Goal: Information Seeking & Learning: Compare options

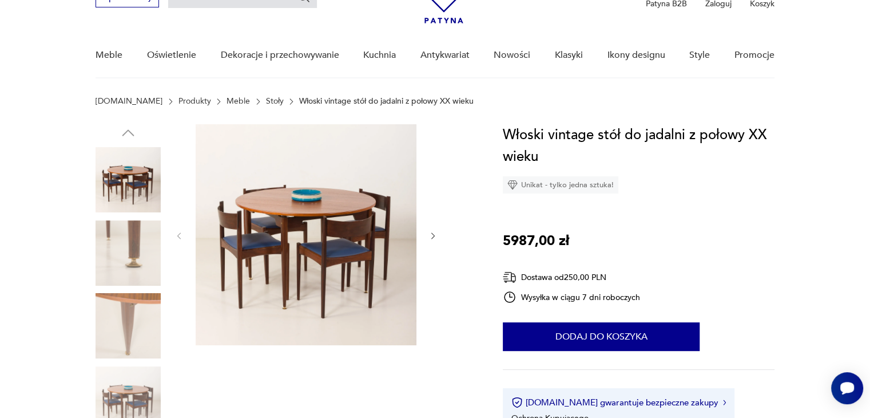
scroll to position [114, 0]
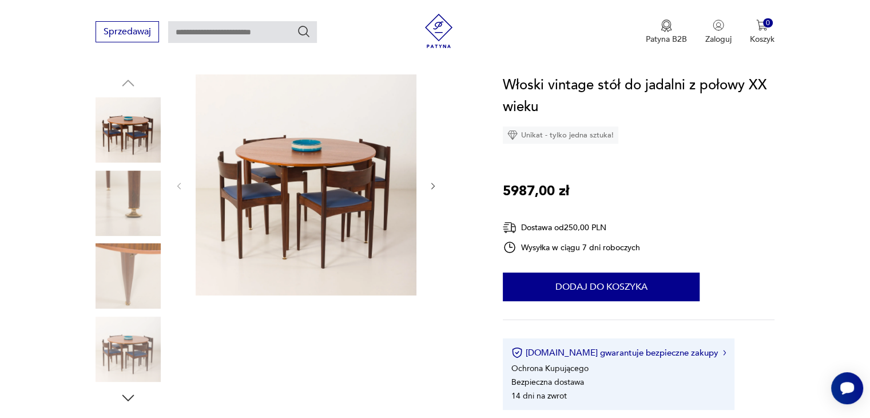
click at [141, 256] on img at bounding box center [128, 275] width 65 height 65
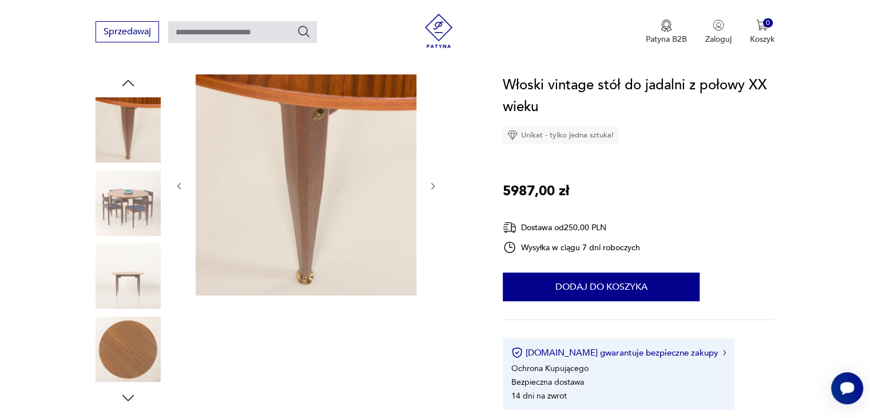
click at [127, 134] on img at bounding box center [128, 129] width 65 height 65
click at [99, 216] on img at bounding box center [128, 203] width 65 height 65
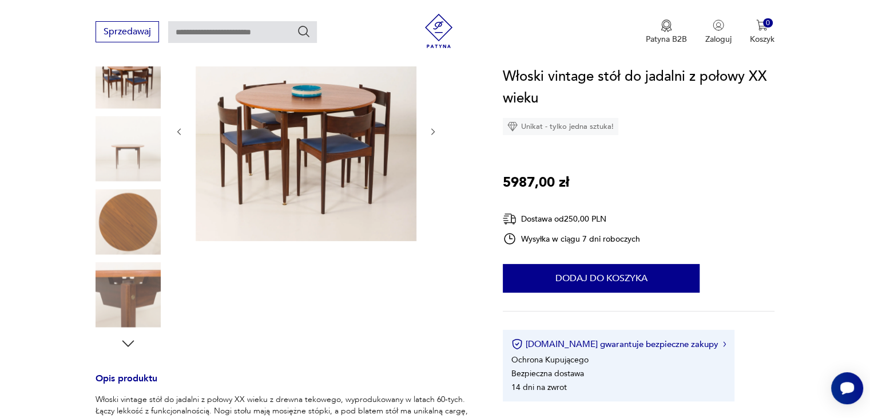
scroll to position [286, 0]
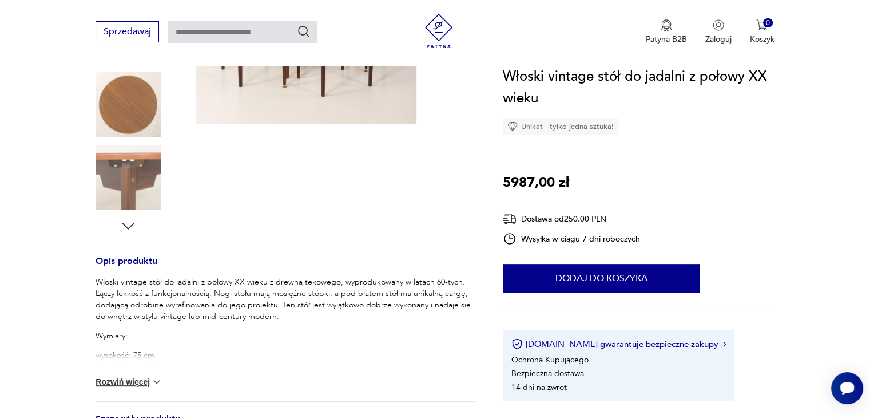
click at [126, 168] on img at bounding box center [128, 177] width 65 height 65
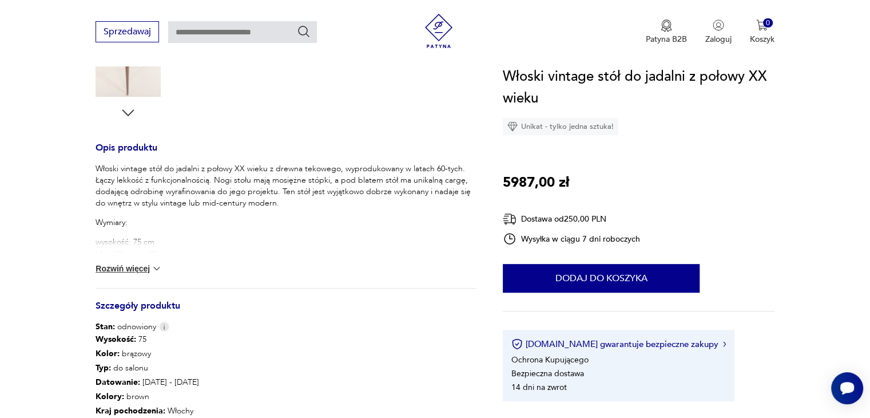
scroll to position [401, 0]
click at [144, 265] on button "Rozwiń więcej" at bounding box center [129, 267] width 66 height 11
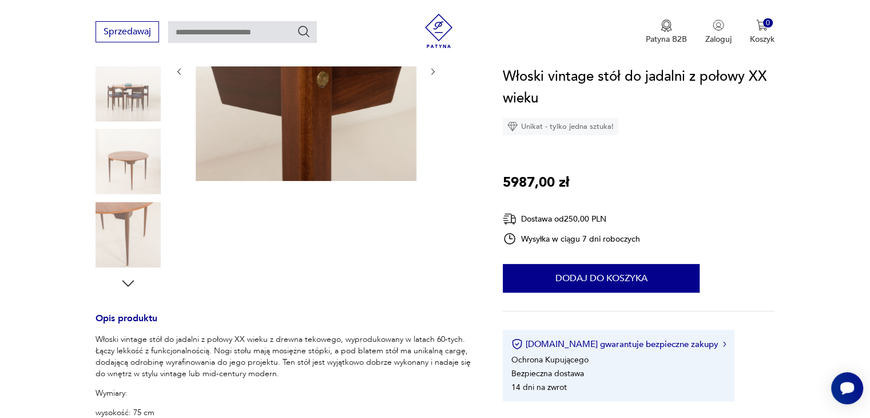
scroll to position [229, 0]
click at [126, 238] on img at bounding box center [128, 234] width 65 height 65
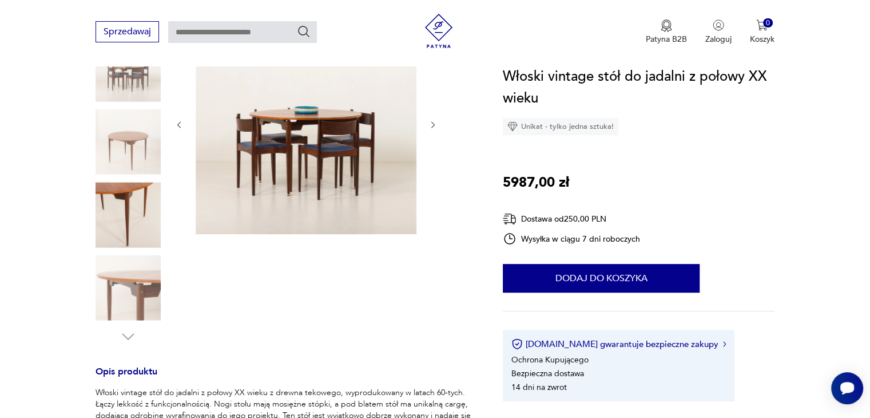
scroll to position [114, 0]
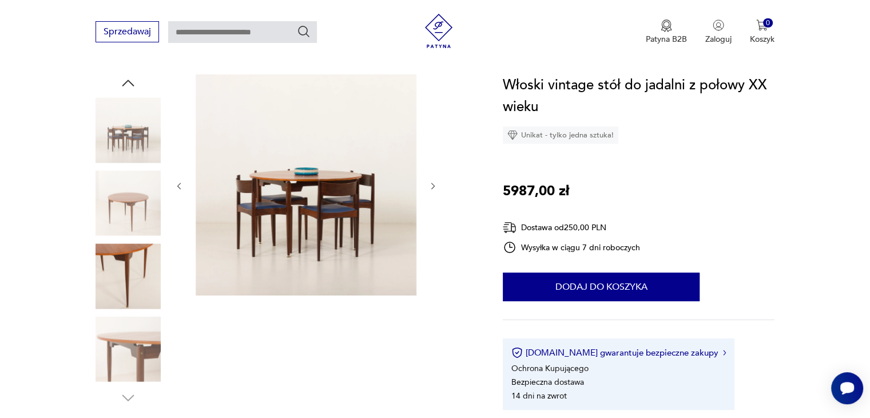
click at [144, 361] on img at bounding box center [128, 348] width 65 height 65
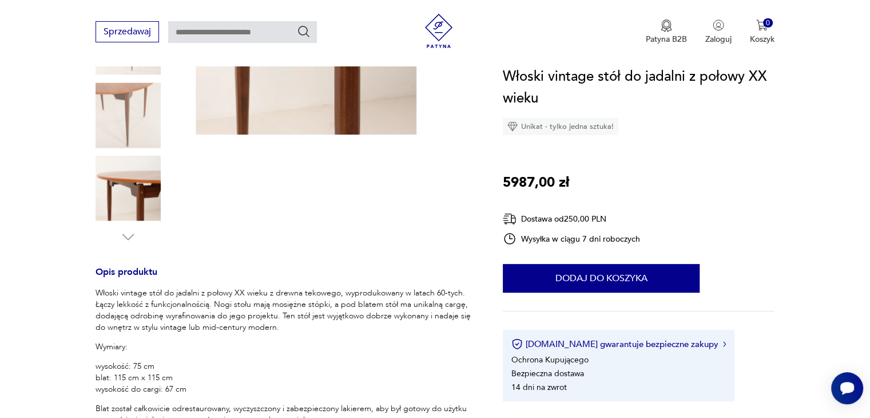
scroll to position [343, 0]
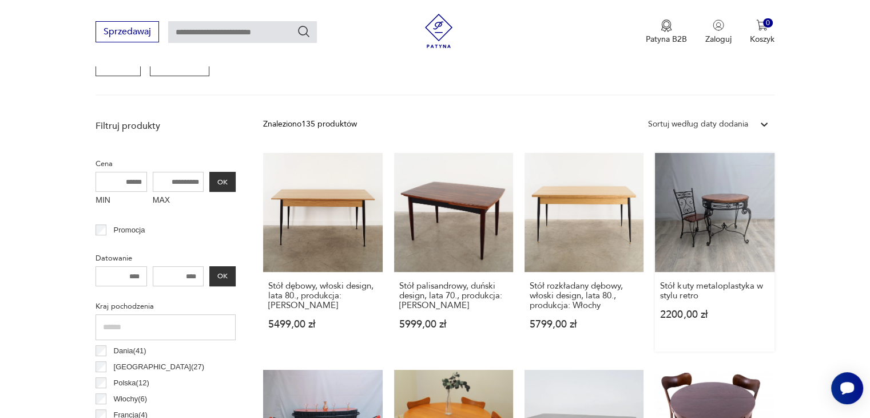
scroll to position [361, 0]
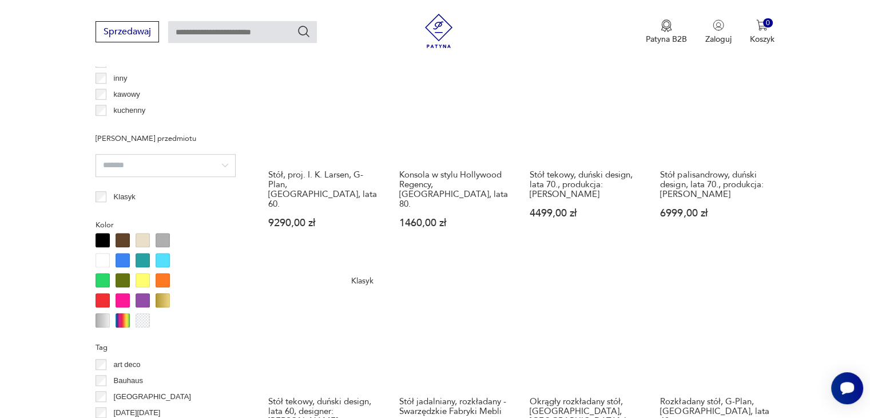
scroll to position [1047, 0]
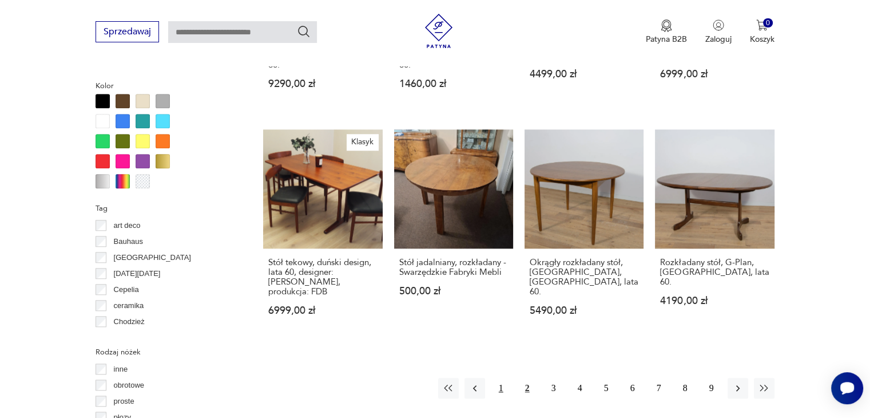
click at [502, 378] on button "1" at bounding box center [501, 388] width 21 height 21
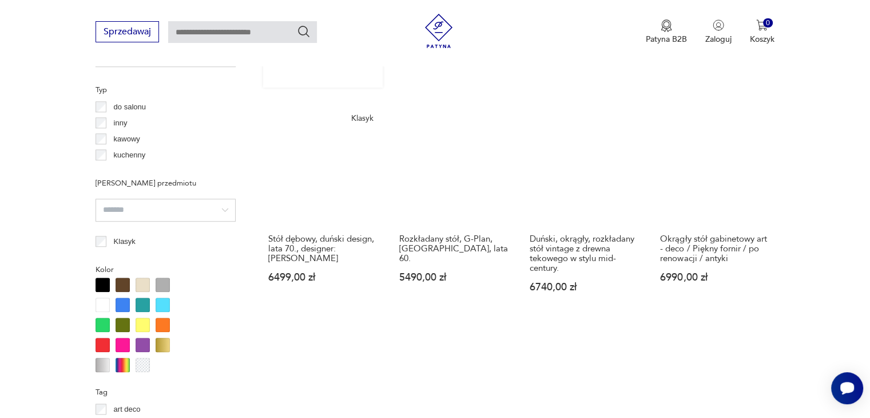
scroll to position [876, 0]
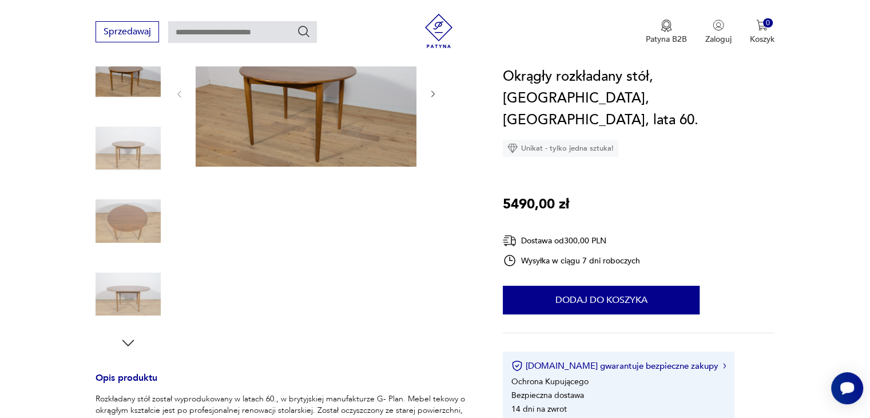
scroll to position [172, 0]
